Goal: Register for event/course

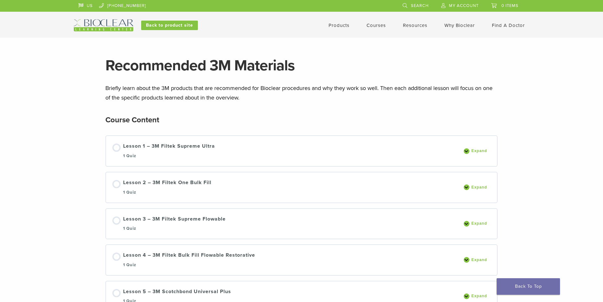
click at [377, 22] on li "Courses" at bounding box center [375, 26] width 19 height 8
click at [376, 24] on link "Courses" at bounding box center [375, 25] width 19 height 6
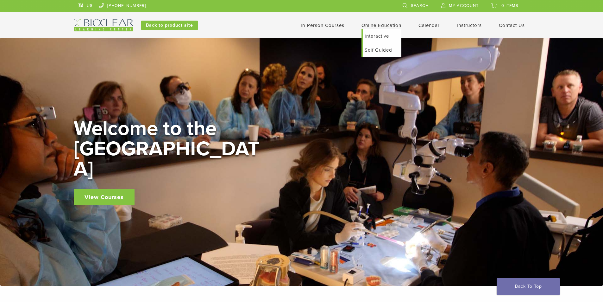
click at [375, 34] on link "Interactive" at bounding box center [382, 36] width 38 height 14
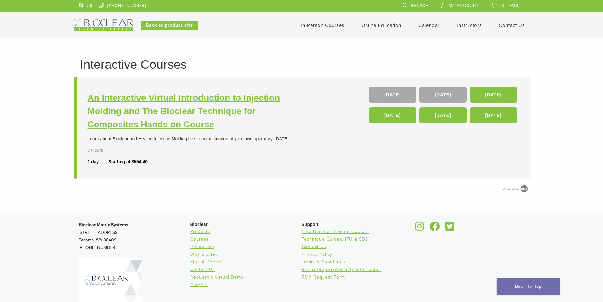
scroll to position [32, 0]
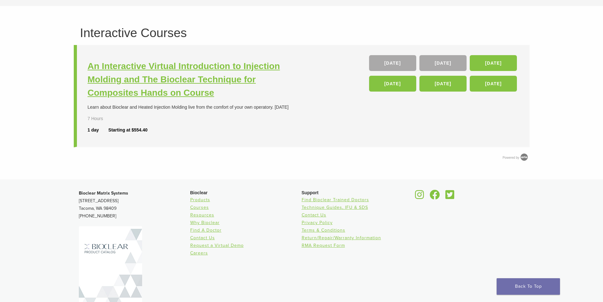
click at [220, 65] on h3 "An Interactive Virtual Introduction to Injection Molding and The Bioclear Techn…" at bounding box center [196, 80] width 216 height 40
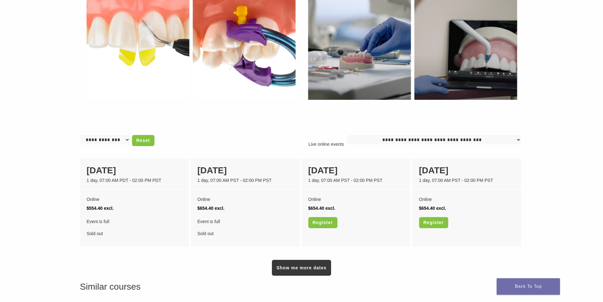
scroll to position [411, 0]
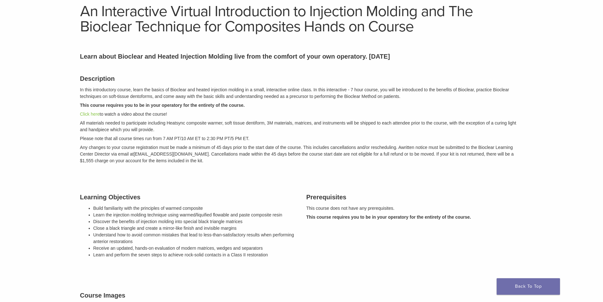
scroll to position [0, 0]
